Goal: Information Seeking & Learning: Understand process/instructions

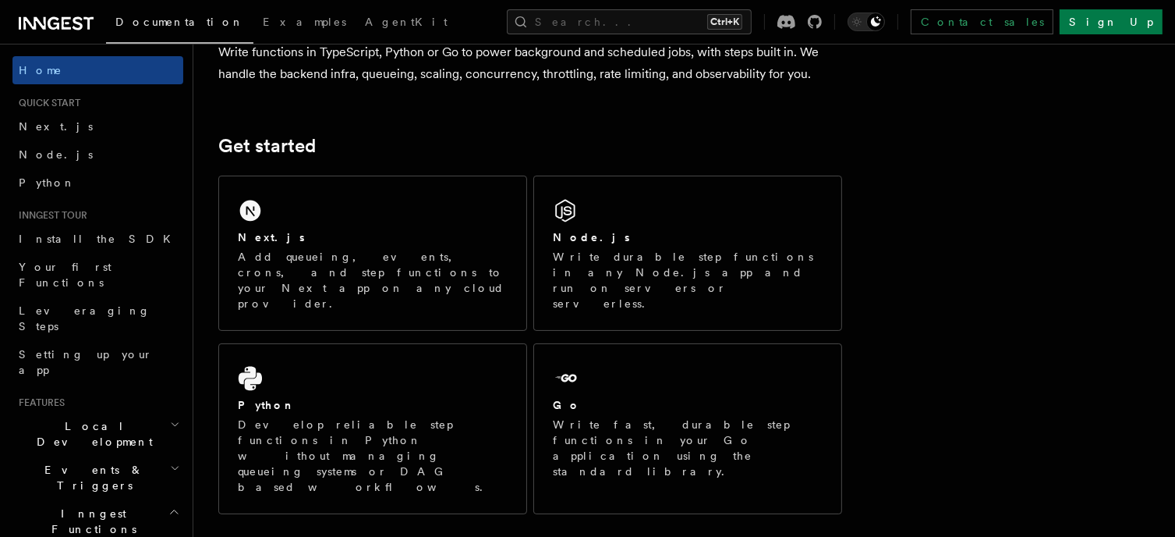
scroll to position [159, 0]
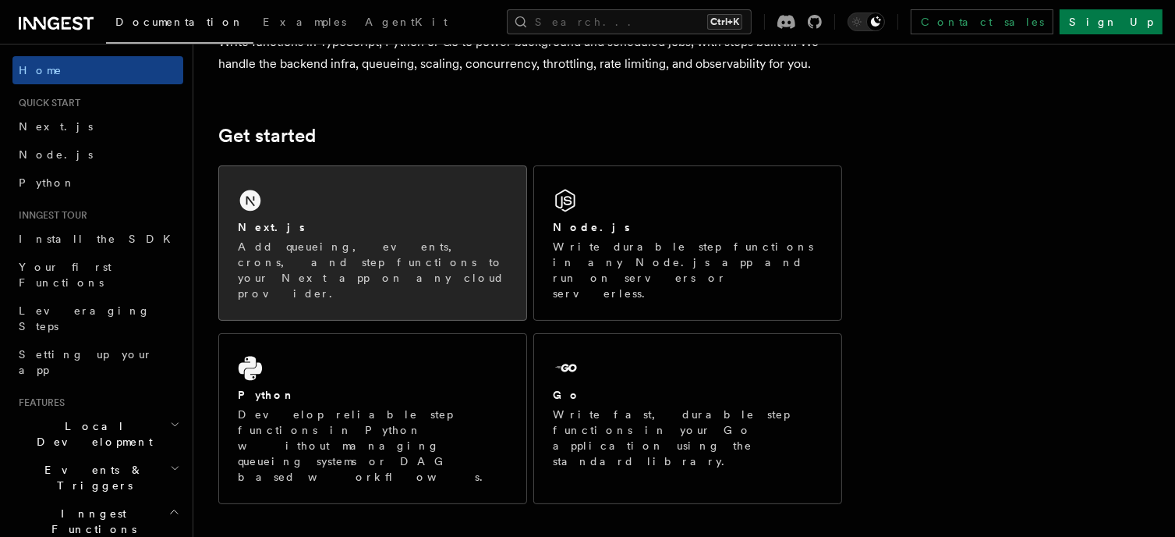
click at [367, 190] on div "Next.js Add queueing, events, crons, and step functions to your Next app on any…" at bounding box center [372, 243] width 307 height 154
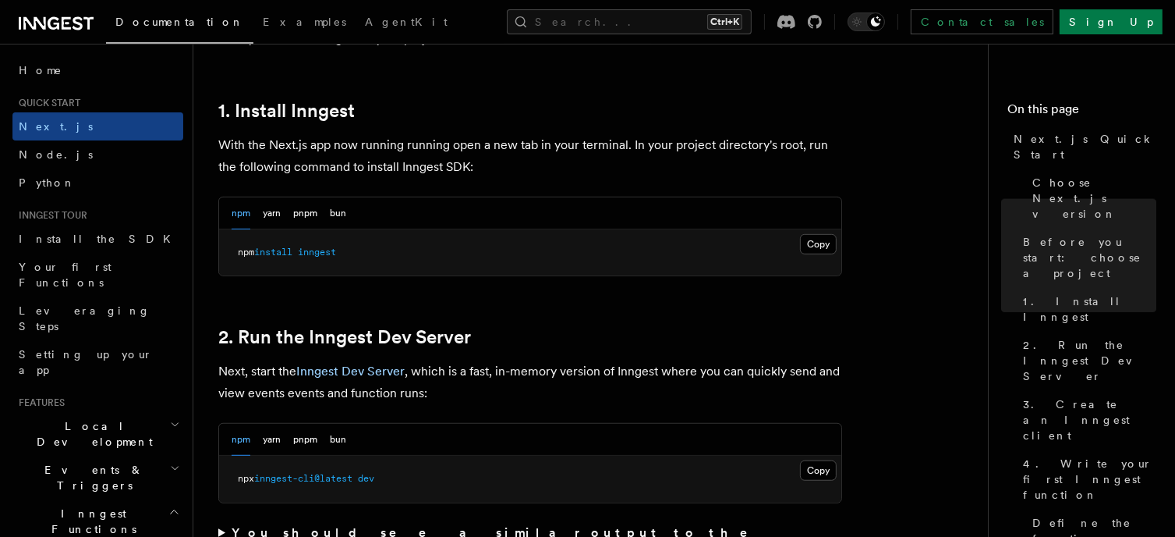
scroll to position [830, 0]
click at [813, 242] on button "Copy Copied" at bounding box center [818, 246] width 37 height 20
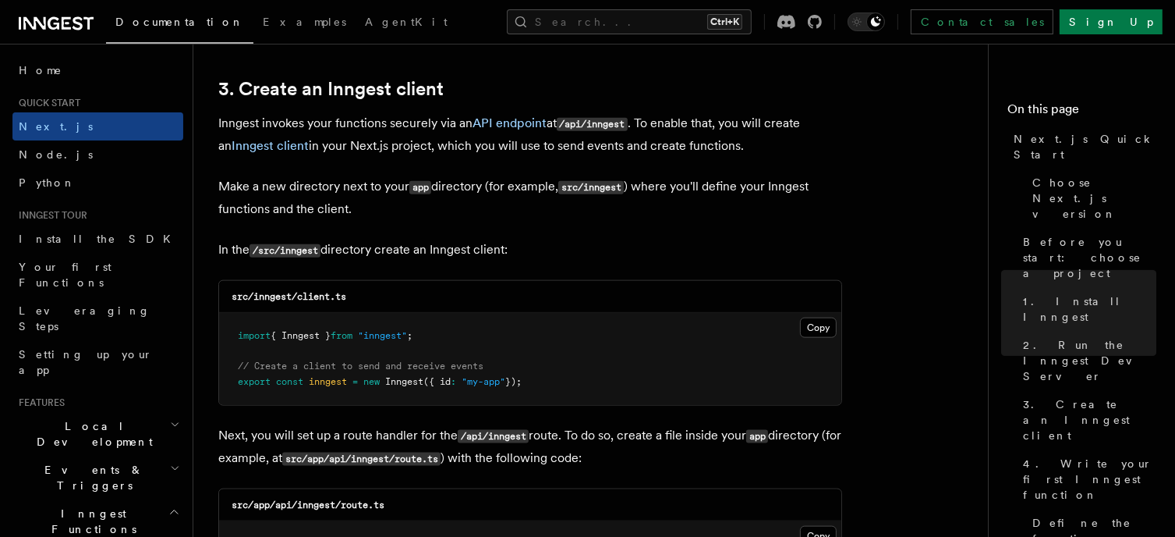
scroll to position [1875, 0]
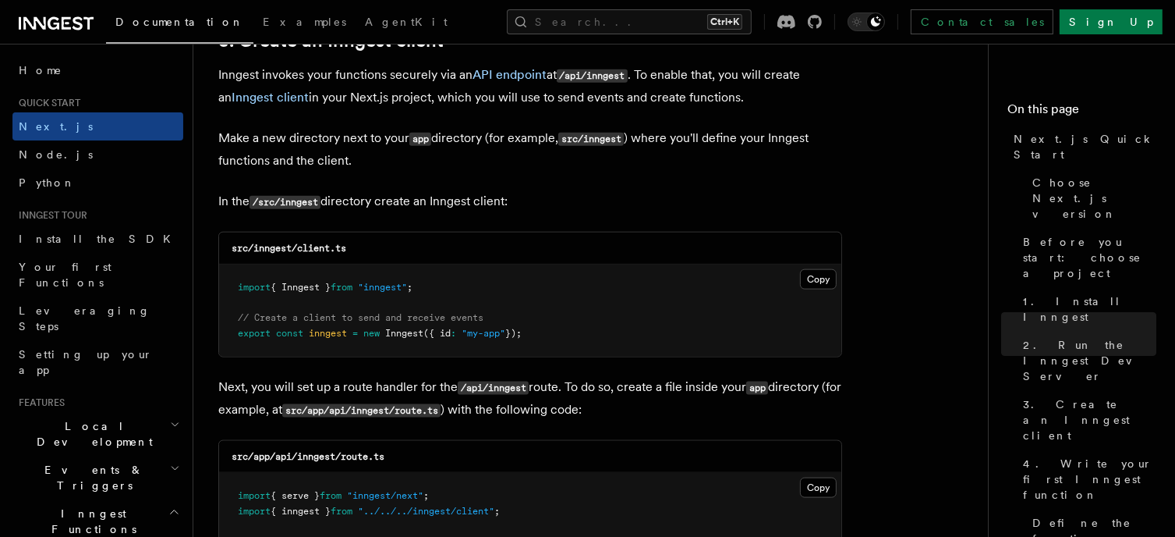
drag, startPoint x: 252, startPoint y: 246, endPoint x: 356, endPoint y: 249, distance: 104.5
click at [356, 249] on div "src/inngest/client.ts" at bounding box center [530, 248] width 622 height 32
copy code "inngest/client.ts"
click at [505, 285] on pre "import { Inngest } from "inngest" ; // Create a client to send and receive even…" at bounding box center [530, 310] width 622 height 92
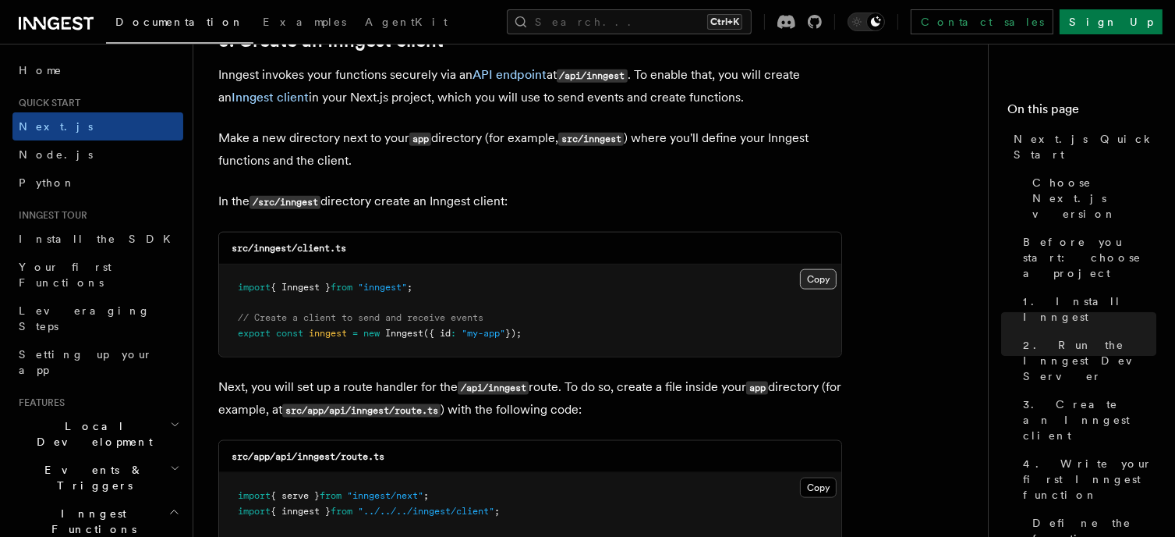
click at [807, 278] on button "Copy Copied" at bounding box center [818, 279] width 37 height 20
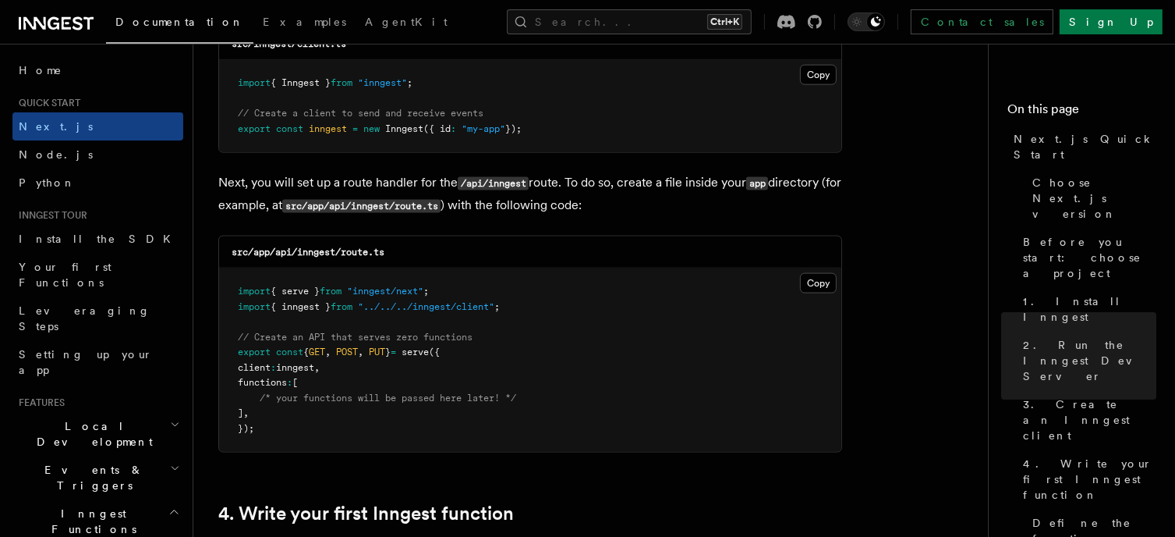
scroll to position [2080, 0]
click at [721, 204] on p "Next, you will set up a route handler for the /api/inngest route. To do so, cre…" at bounding box center [530, 193] width 624 height 45
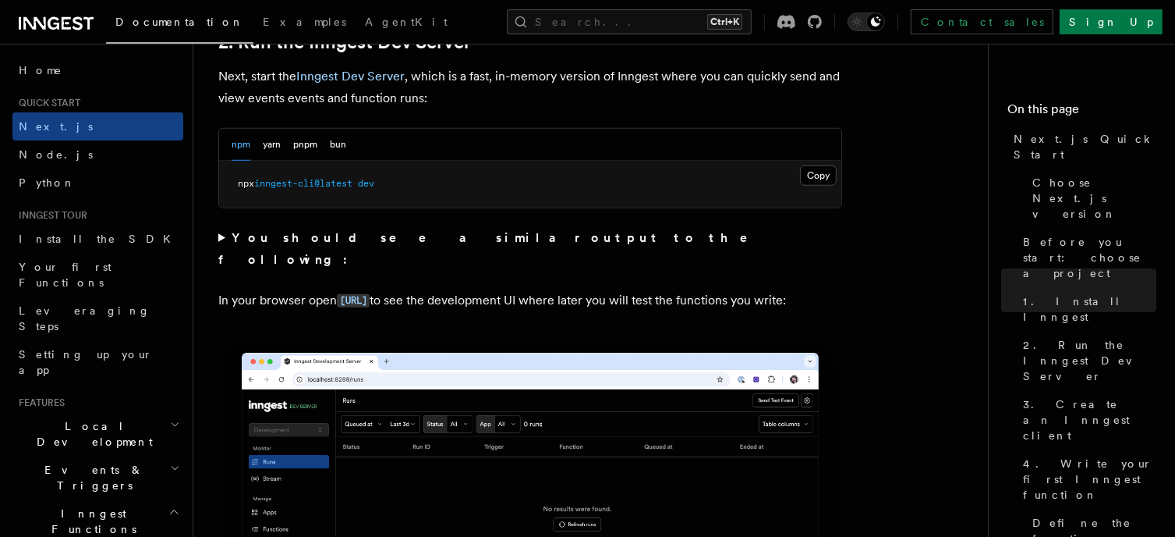
scroll to position [1125, 0]
click at [816, 178] on button "Copy Copied" at bounding box center [818, 176] width 37 height 20
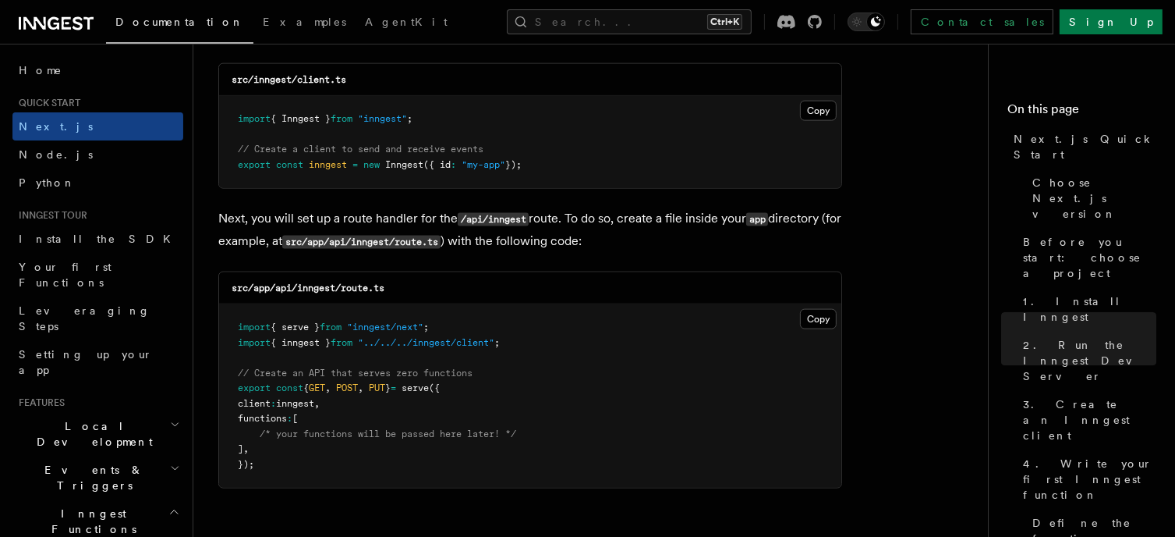
scroll to position [2073, 0]
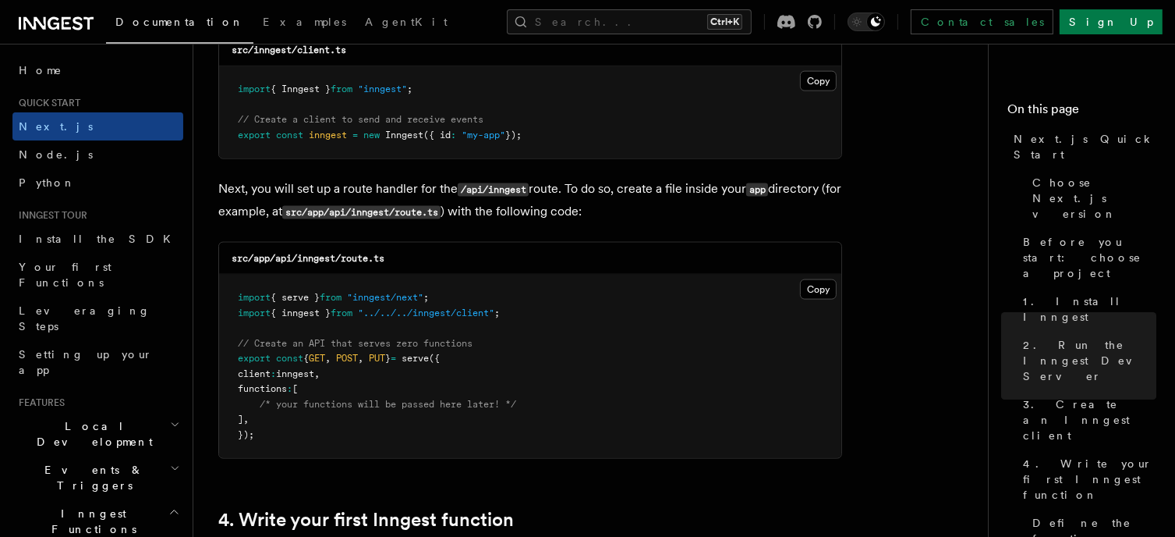
click at [842, 277] on div "src/app/api/inngest/route.ts Copy Copied import { serve } from "inngest/next" ;…" at bounding box center [530, 350] width 624 height 217
click at [814, 284] on button "Copy Copied" at bounding box center [818, 289] width 37 height 20
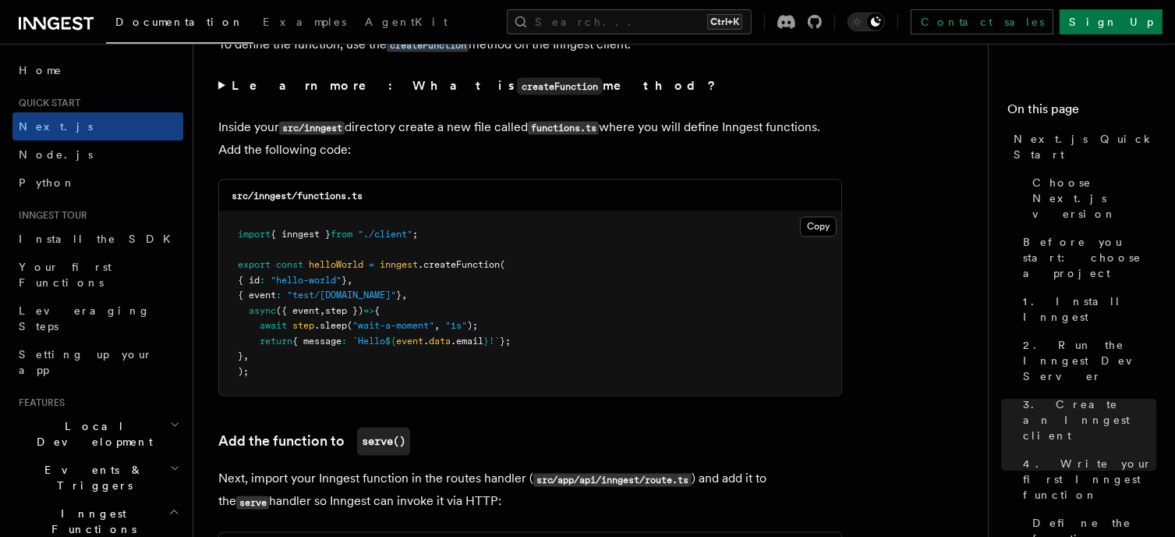
scroll to position [2716, 0]
click at [822, 228] on button "Copy Copied" at bounding box center [818, 225] width 37 height 20
click at [554, 158] on p "Inside your src/inngest directory create a new file called functions.ts where y…" at bounding box center [530, 137] width 624 height 44
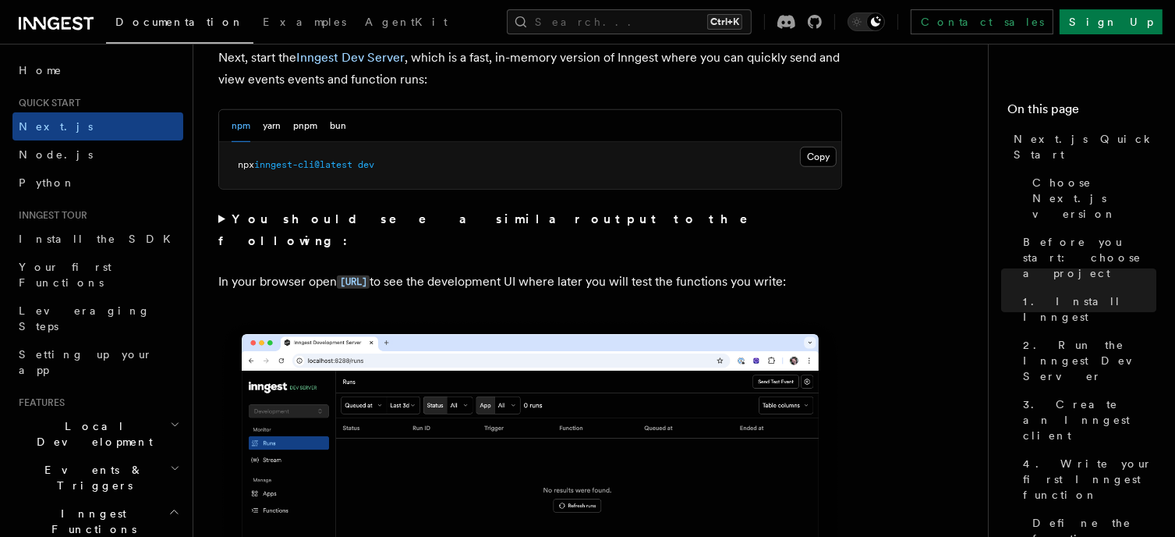
scroll to position [1148, 0]
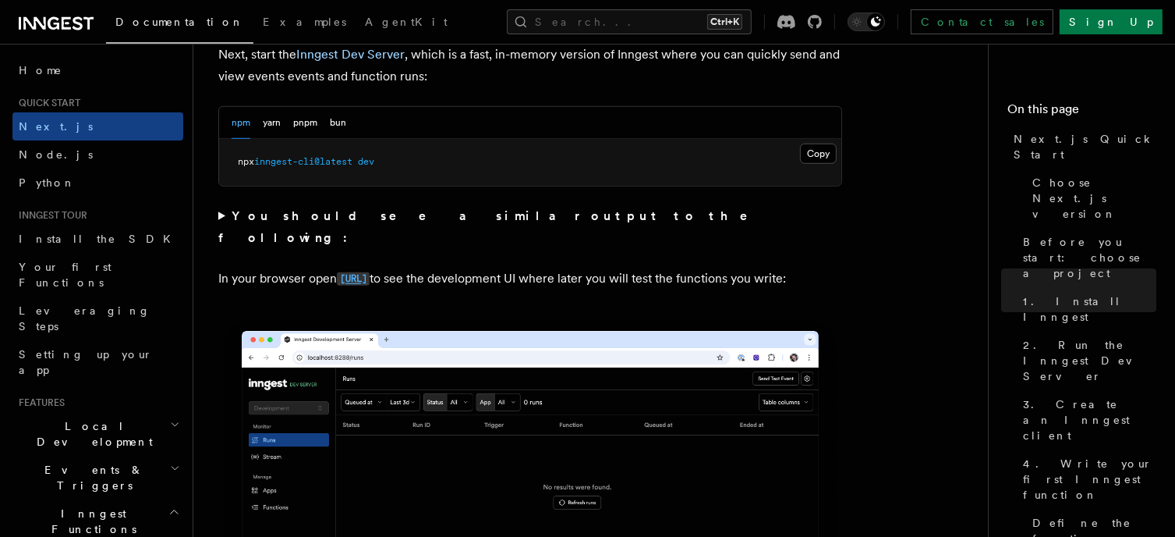
click at [370, 272] on code "[URL]" at bounding box center [353, 278] width 33 height 13
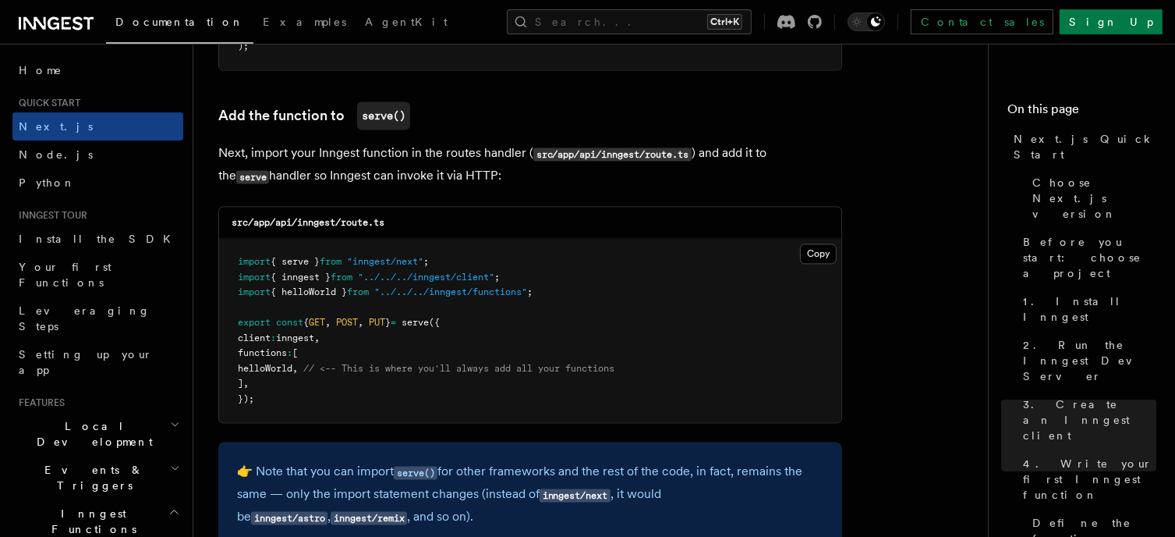
scroll to position [3041, 0]
click at [468, 105] on h3 "Add the function to serve()" at bounding box center [530, 115] width 624 height 28
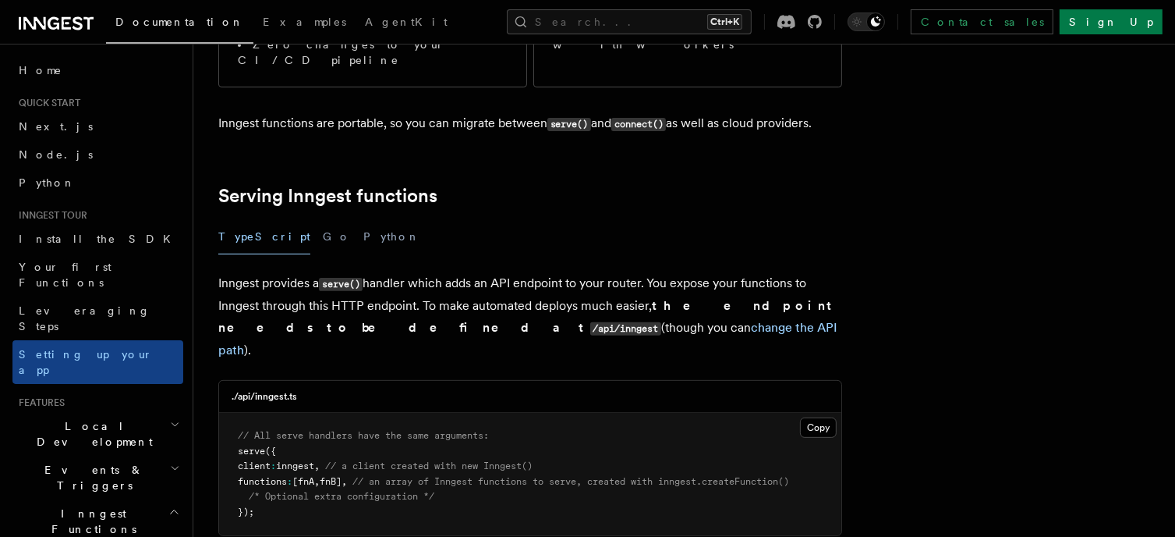
scroll to position [446, 0]
click at [402, 380] on div "./api/inngest.ts" at bounding box center [530, 396] width 622 height 32
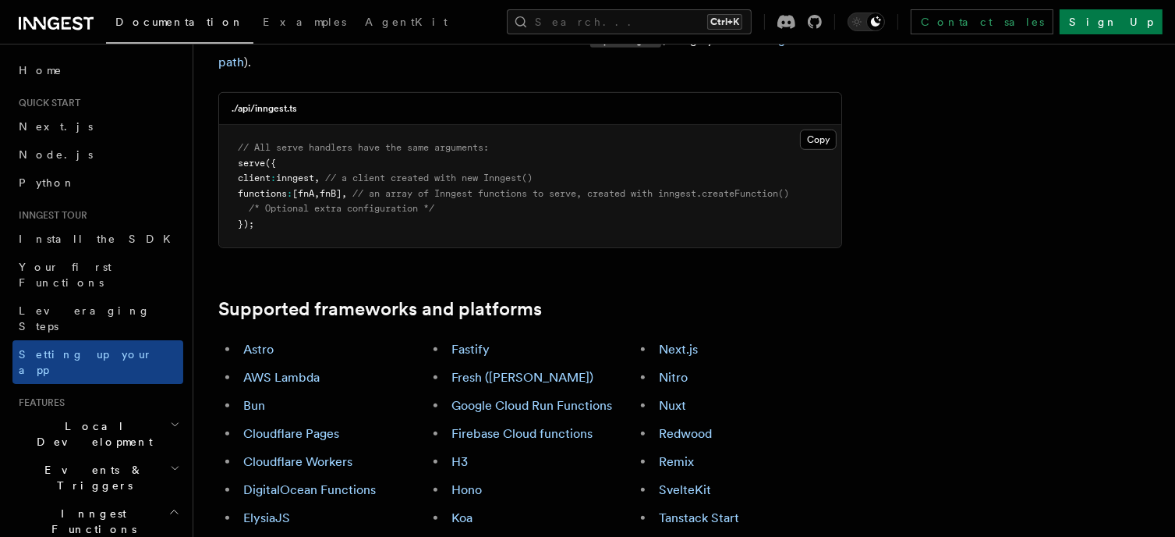
scroll to position [735, 0]
click at [677, 340] on link "Next.js" at bounding box center [678, 347] width 39 height 15
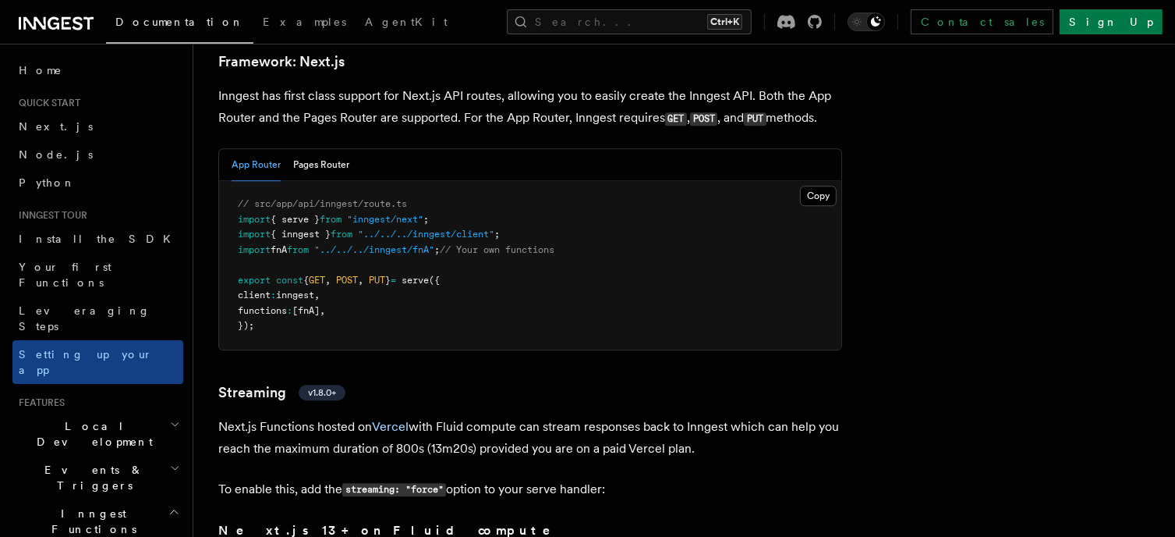
scroll to position [10204, 0]
click at [469, 150] on div "App Router Pages Router" at bounding box center [530, 166] width 622 height 32
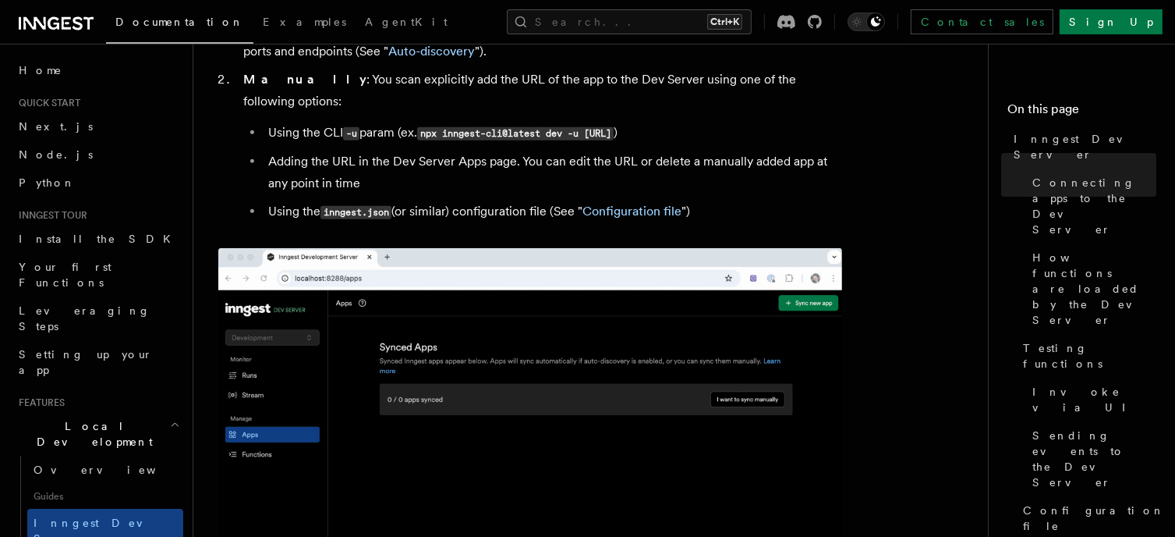
scroll to position [1120, 0]
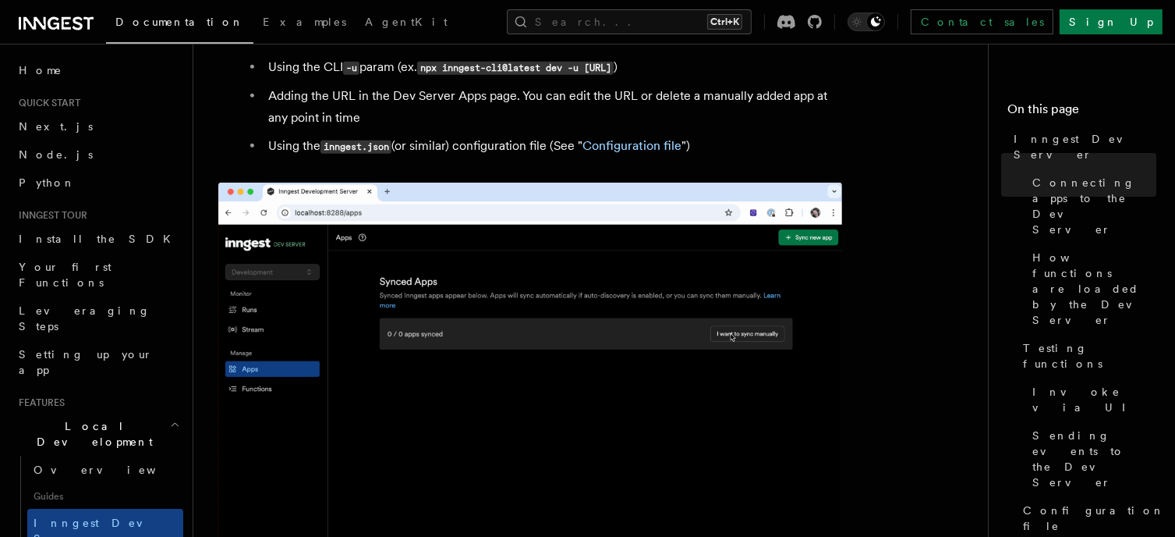
click at [523, 322] on img at bounding box center [530, 385] width 624 height 406
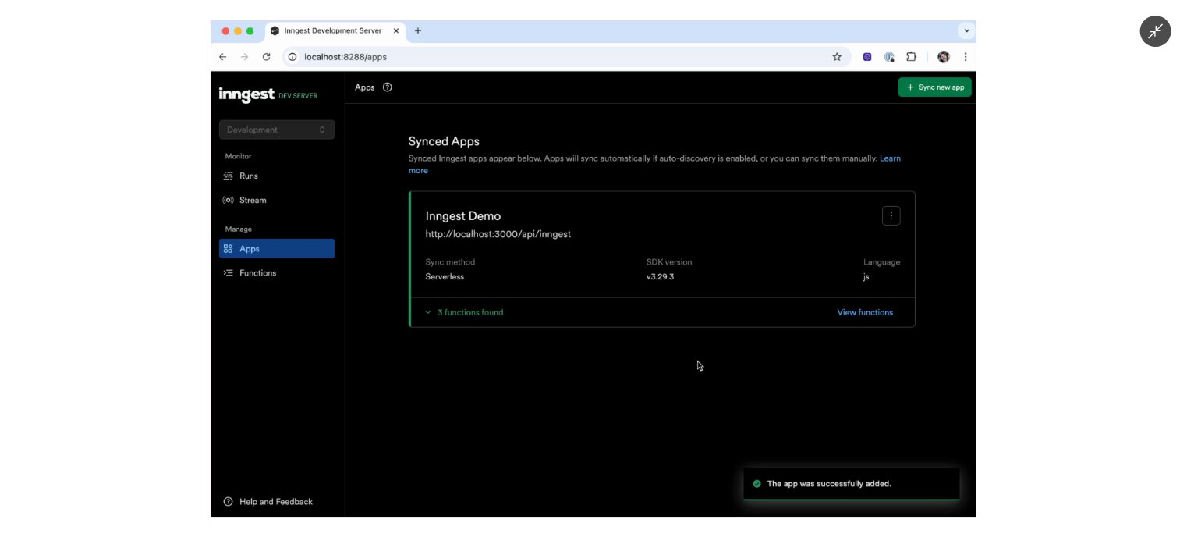
click at [1150, 32] on icon "Minimize image" at bounding box center [1155, 31] width 17 height 17
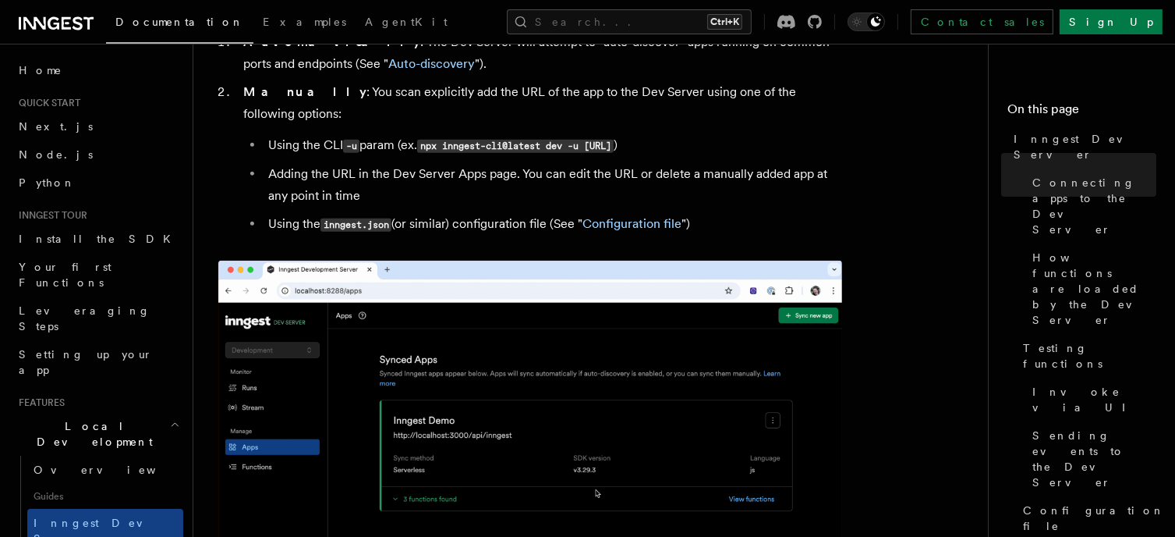
scroll to position [1042, 0]
